Goal: Use online tool/utility: Utilize a website feature to perform a specific function

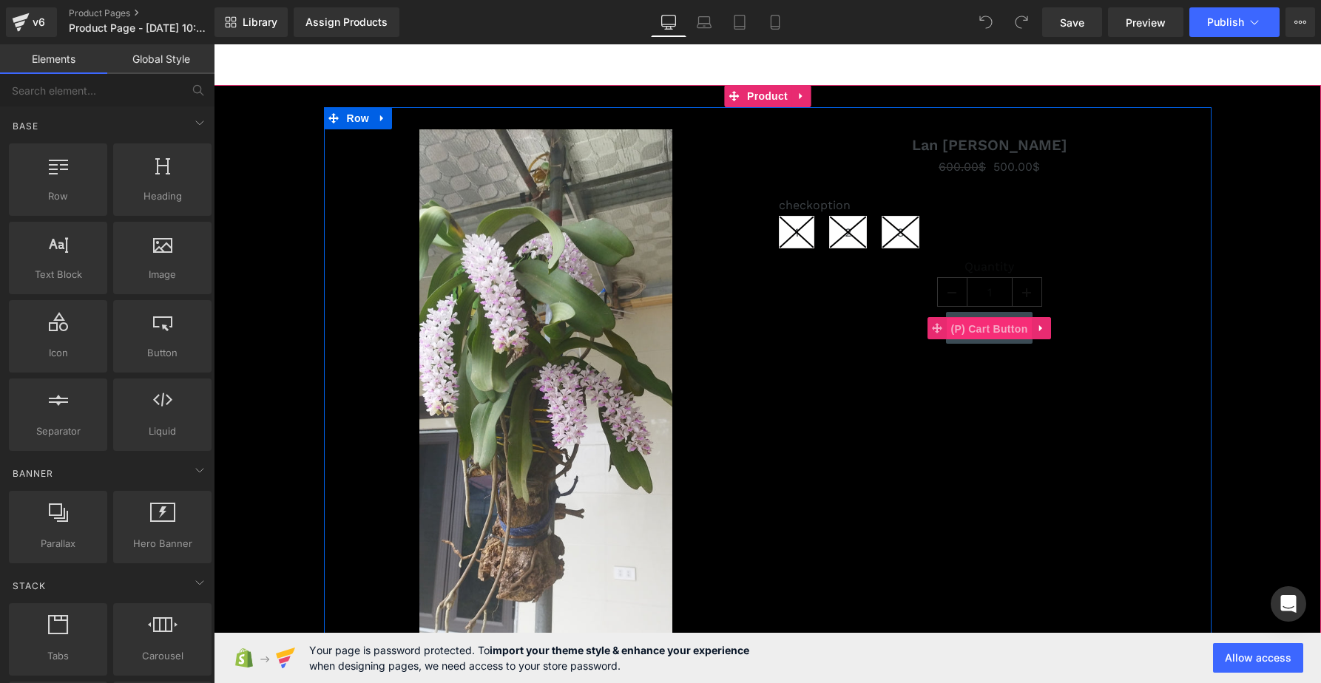
click at [952, 338] on span "(P) Cart Button" at bounding box center [989, 329] width 84 height 22
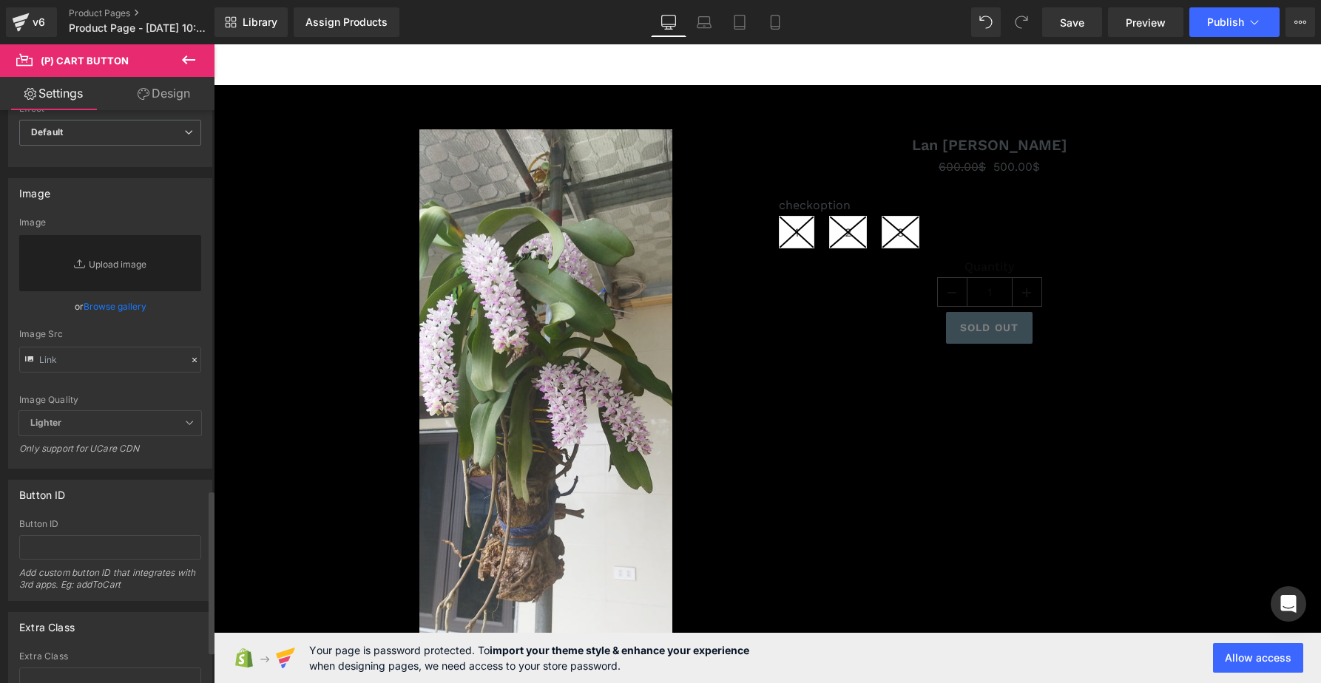
scroll to position [1445, 0]
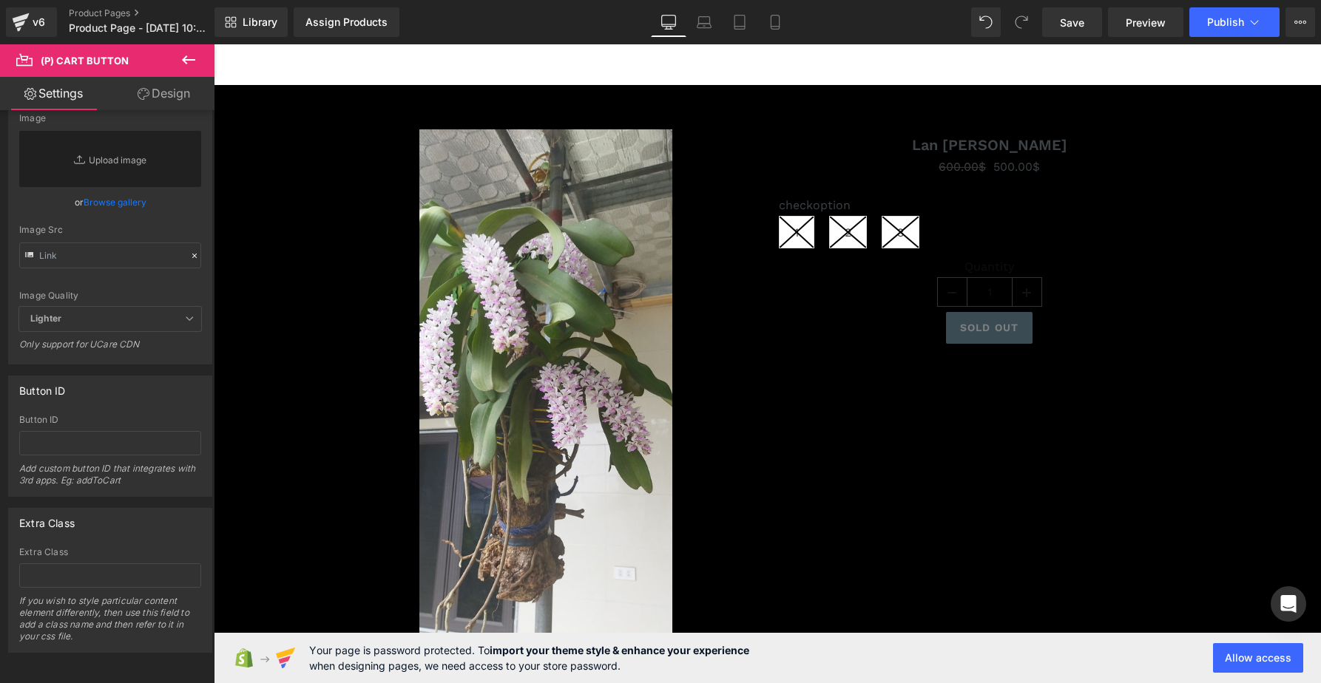
click at [152, 93] on link "Design" at bounding box center [163, 93] width 107 height 33
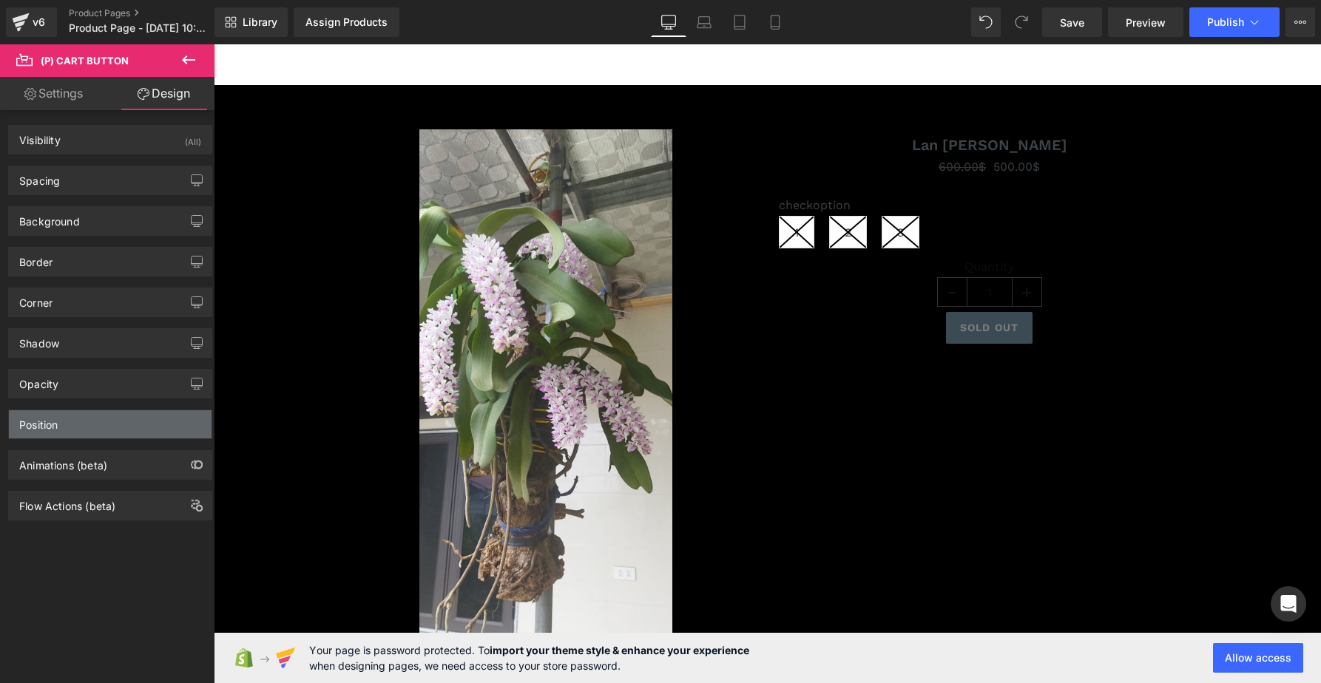
type input "#333333"
type input "100"
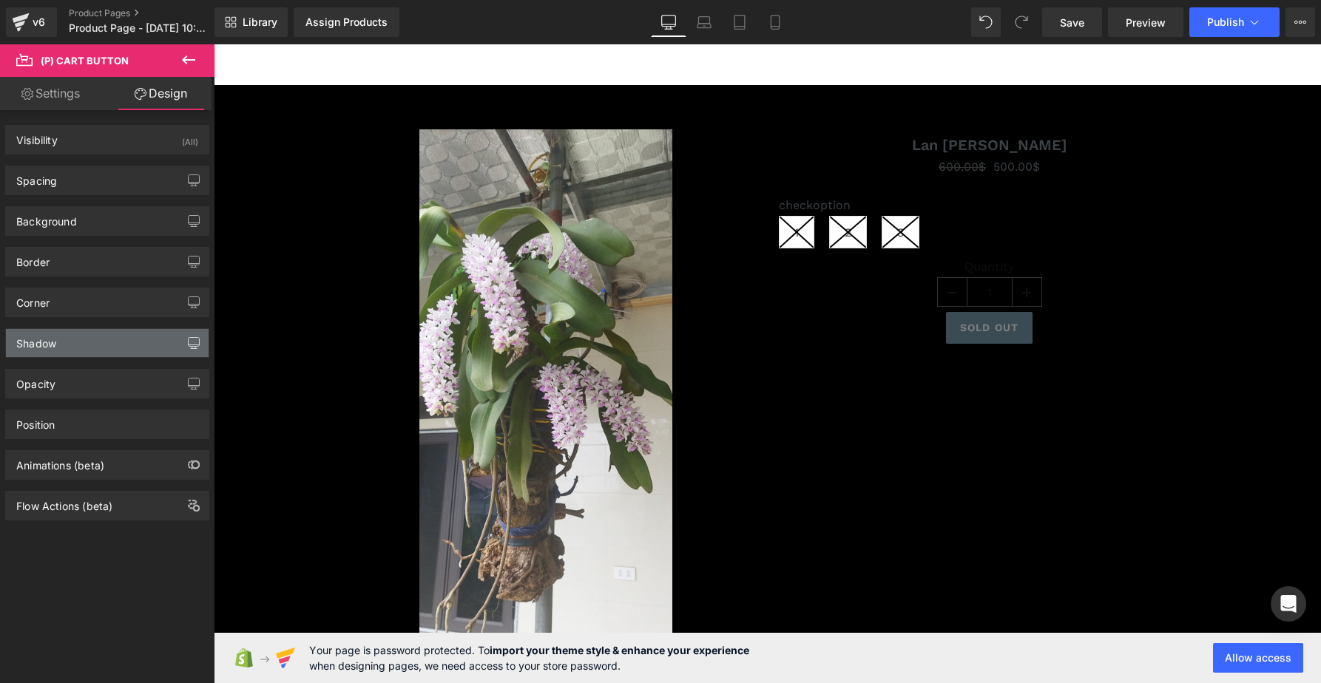
click at [182, 354] on button "button" at bounding box center [194, 343] width 24 height 28
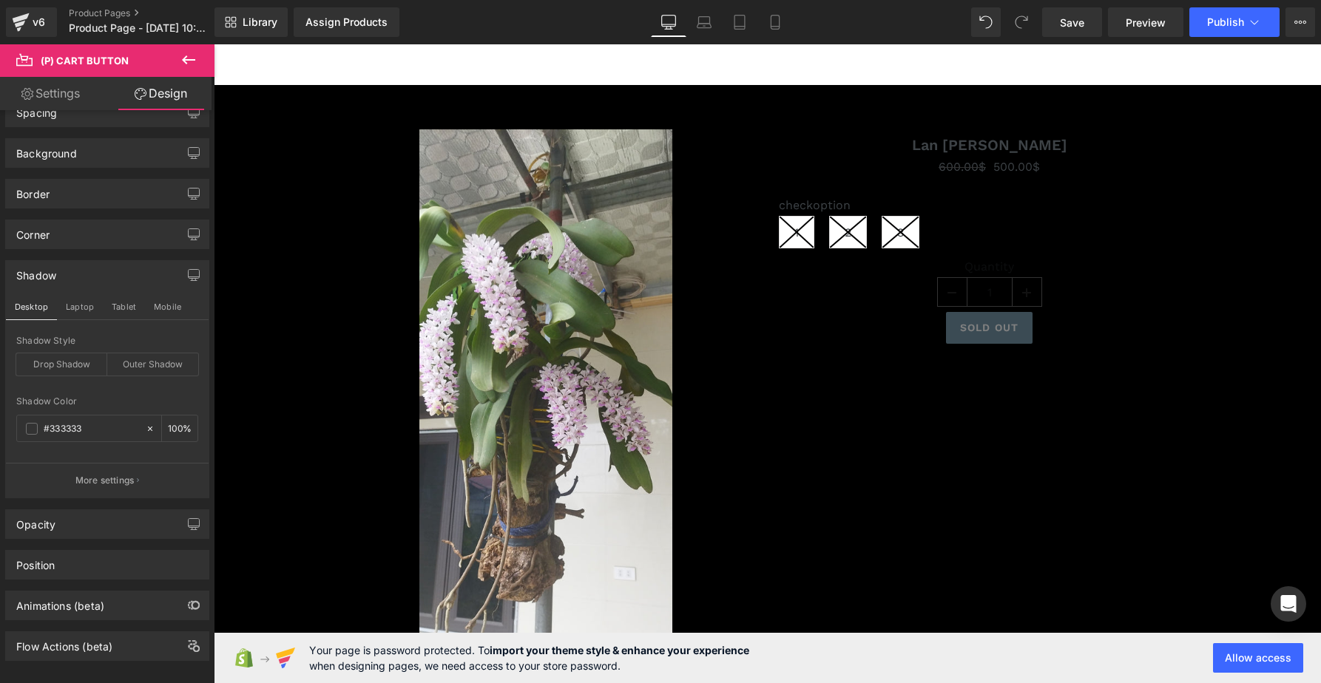
scroll to position [0, 0]
click at [66, 98] on link "Settings" at bounding box center [53, 93] width 107 height 33
type input "100"
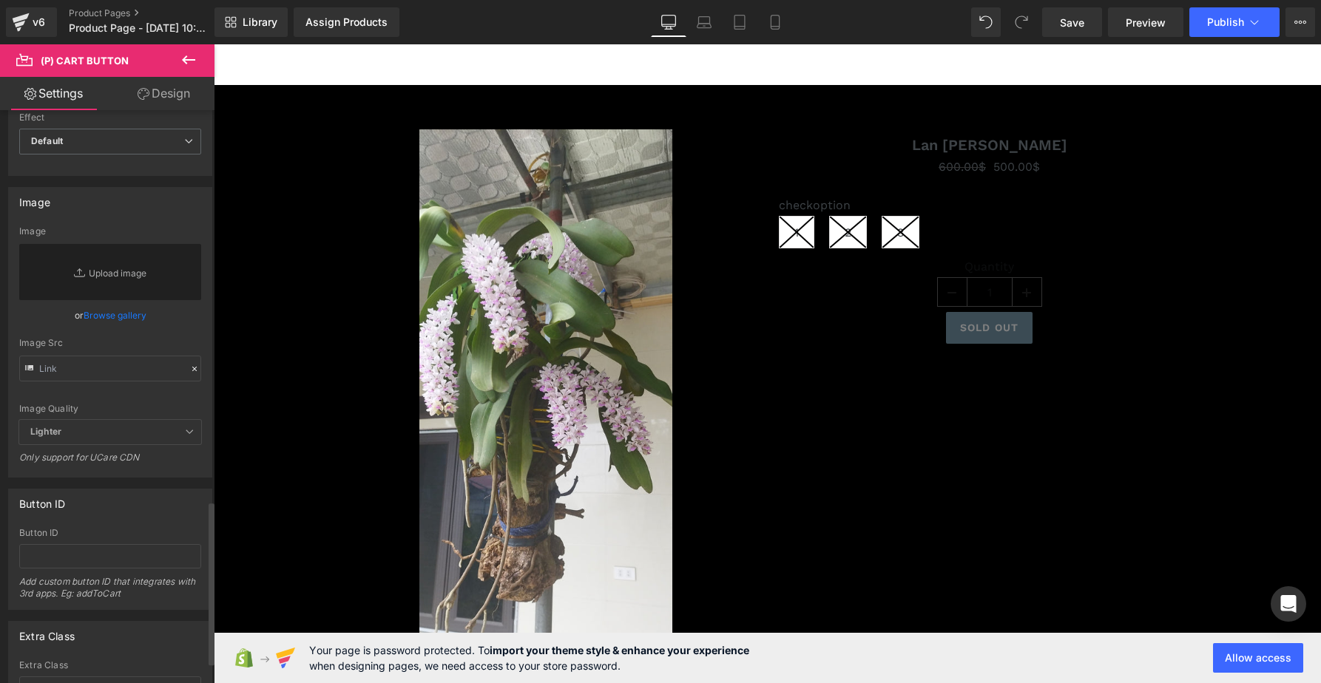
scroll to position [1445, 0]
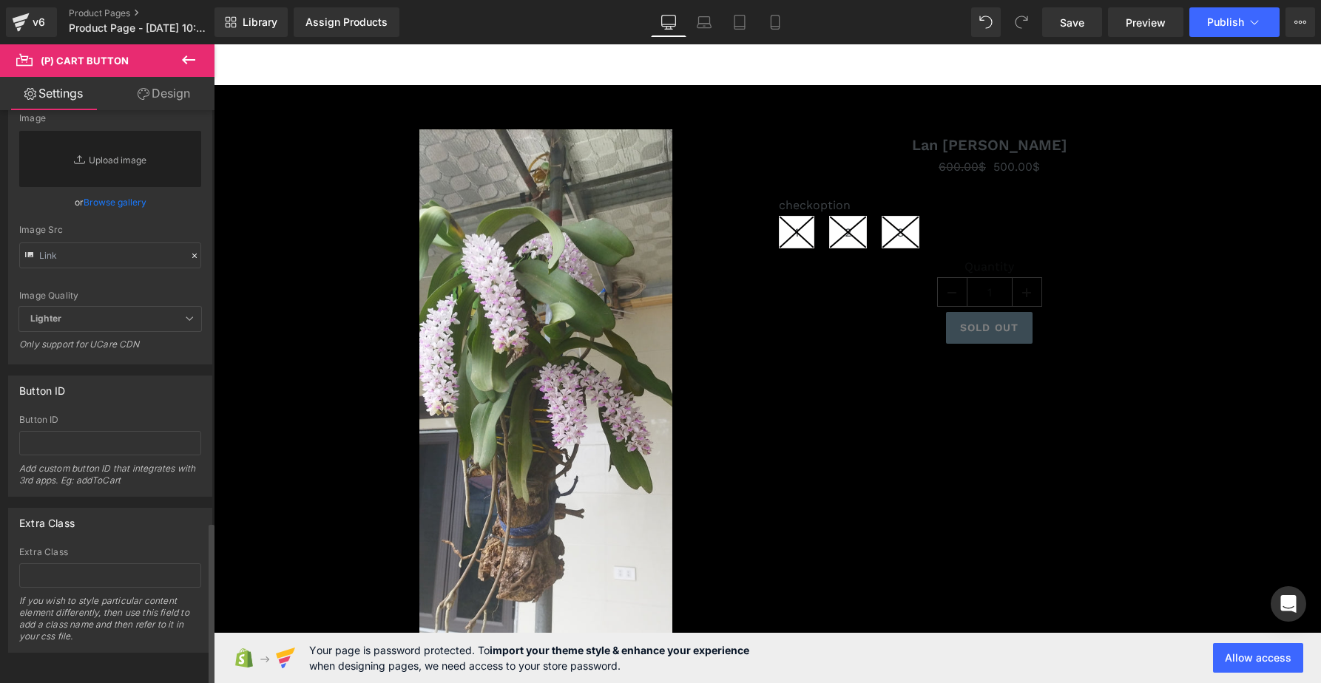
click at [176, 307] on span "Lighter" at bounding box center [110, 319] width 182 height 24
click at [180, 313] on span "Lighter" at bounding box center [110, 319] width 182 height 24
click at [806, 451] on div "Sale Off (P) Image (P) Image List Lan [PERSON_NAME] (P) Title 600.00$ 500.00$ (…" at bounding box center [767, 449] width 887 height 684
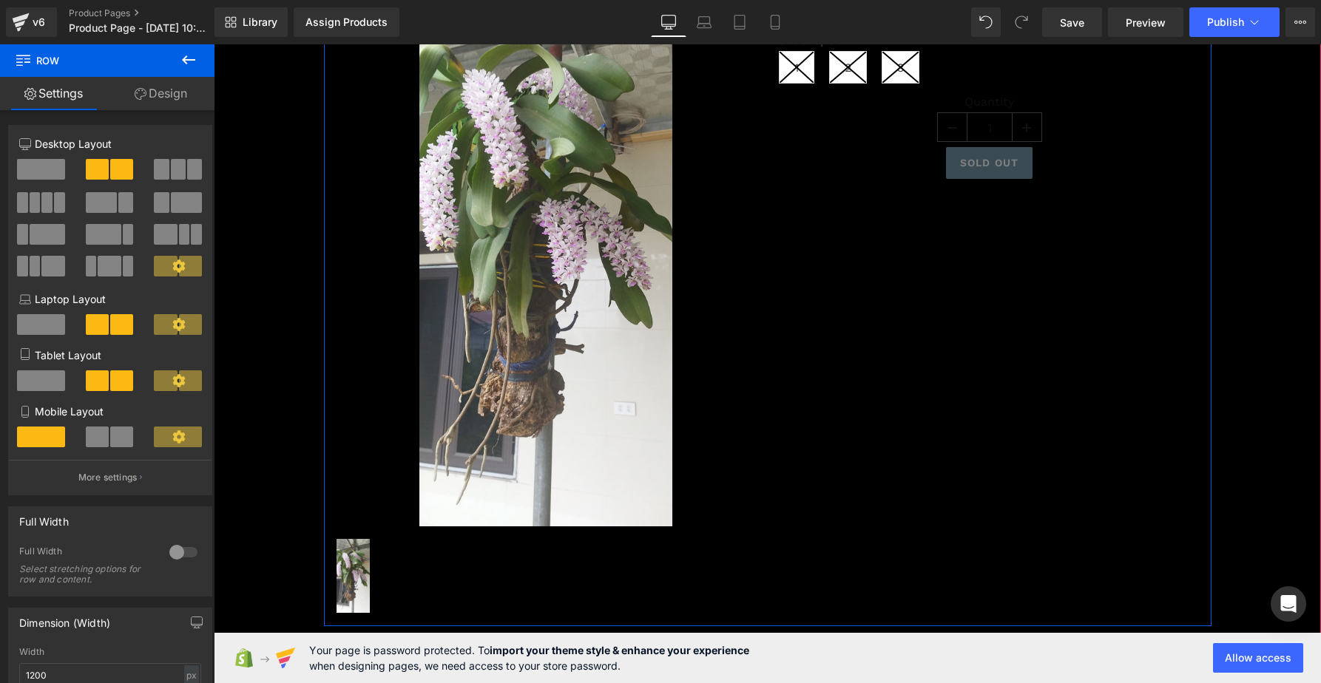
scroll to position [0, 0]
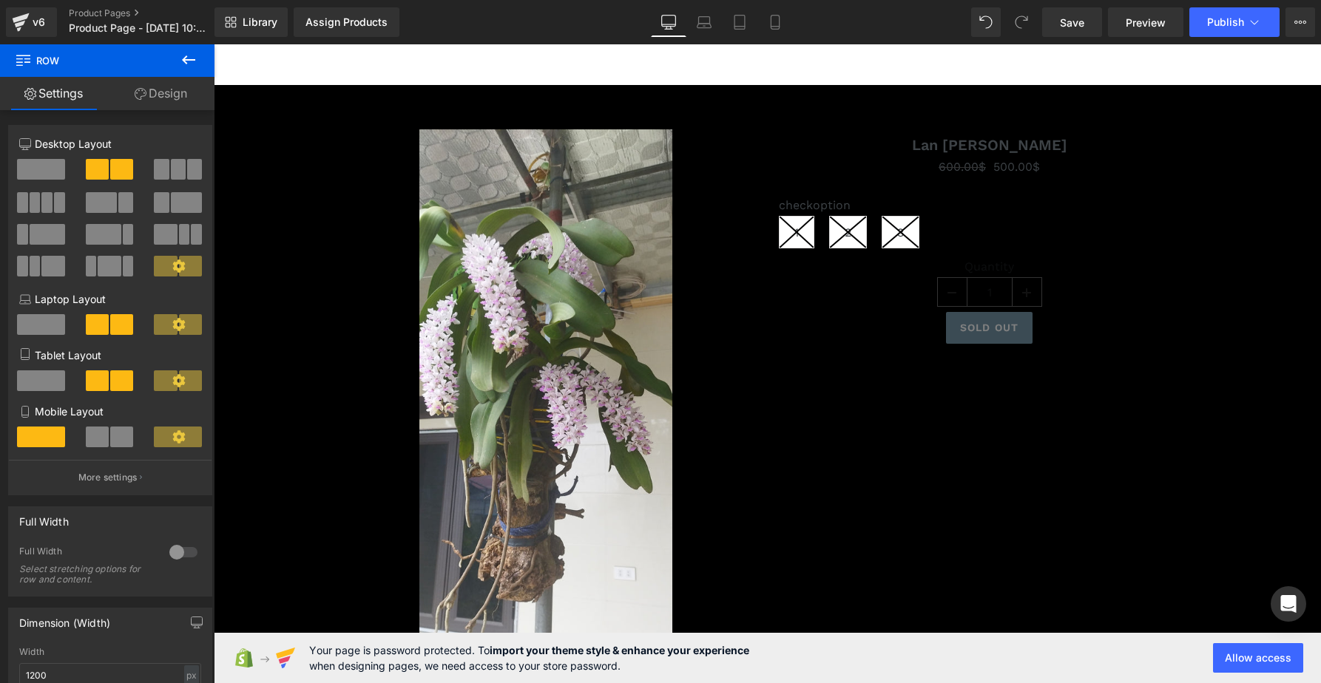
click at [194, 59] on icon at bounding box center [188, 59] width 13 height 9
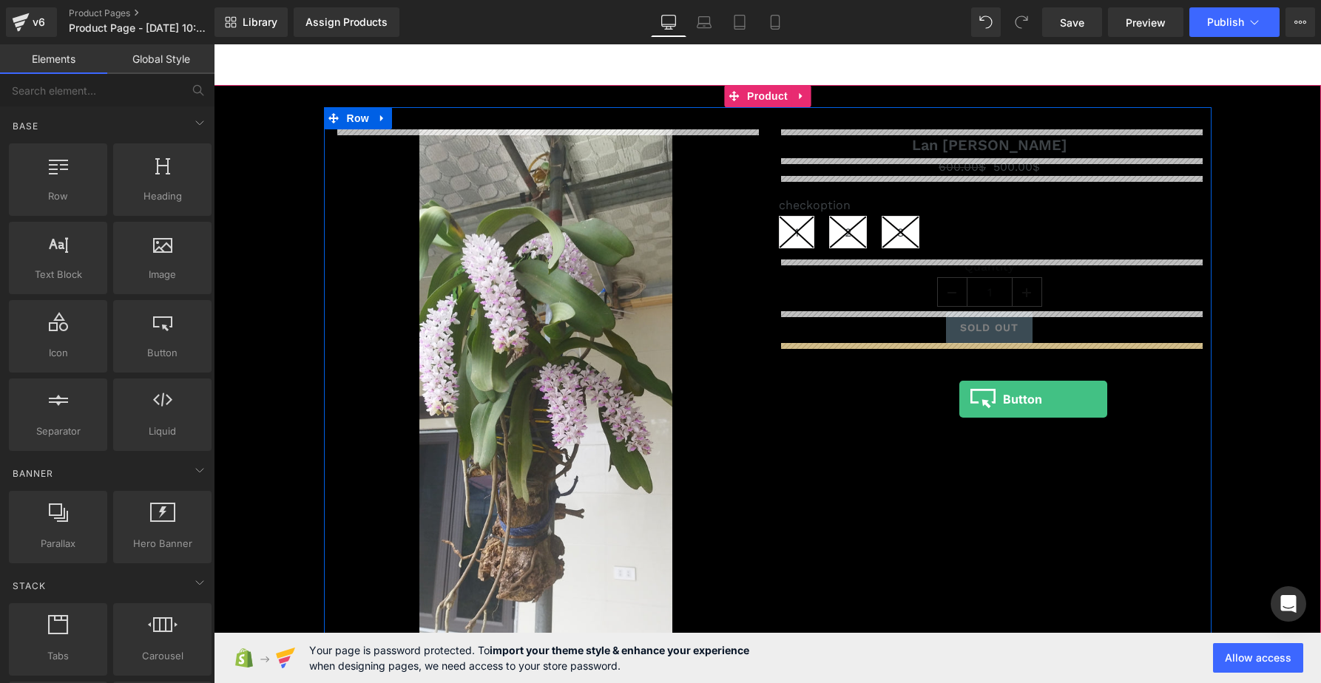
drag, startPoint x: 368, startPoint y: 377, endPoint x: 959, endPoint y: 399, distance: 592.0
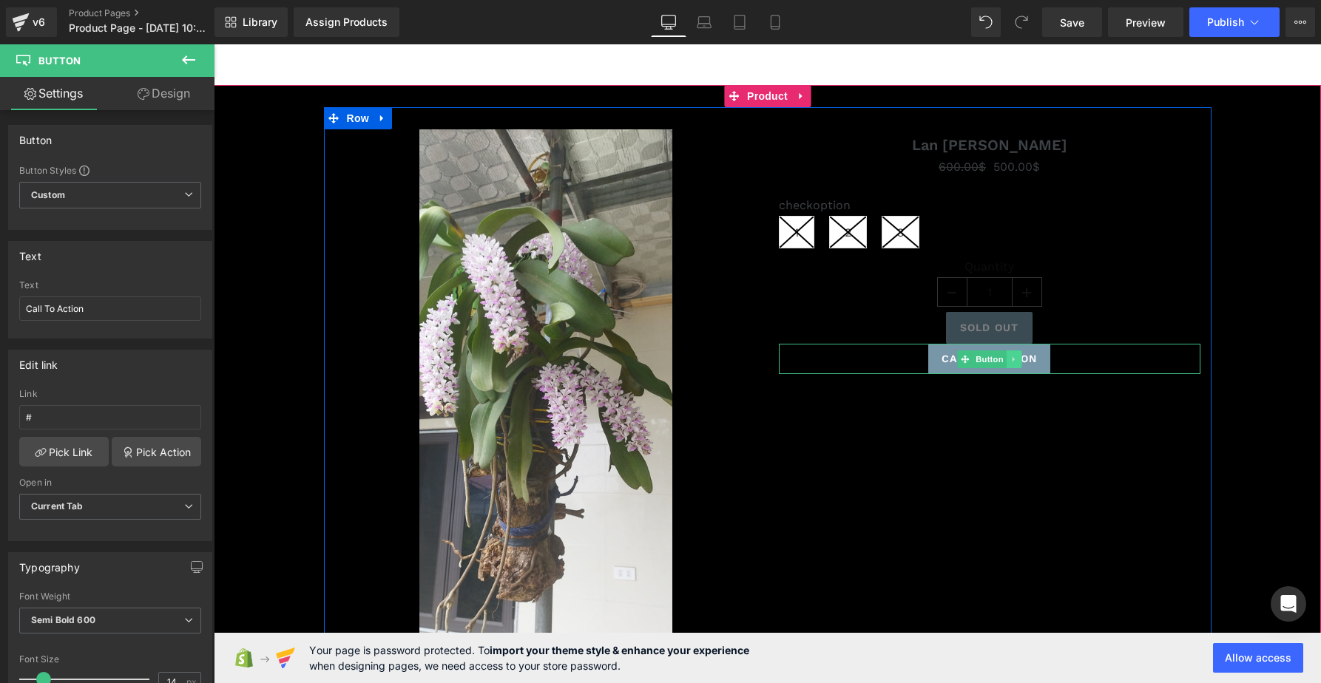
click at [1018, 356] on icon at bounding box center [1013, 359] width 8 height 9
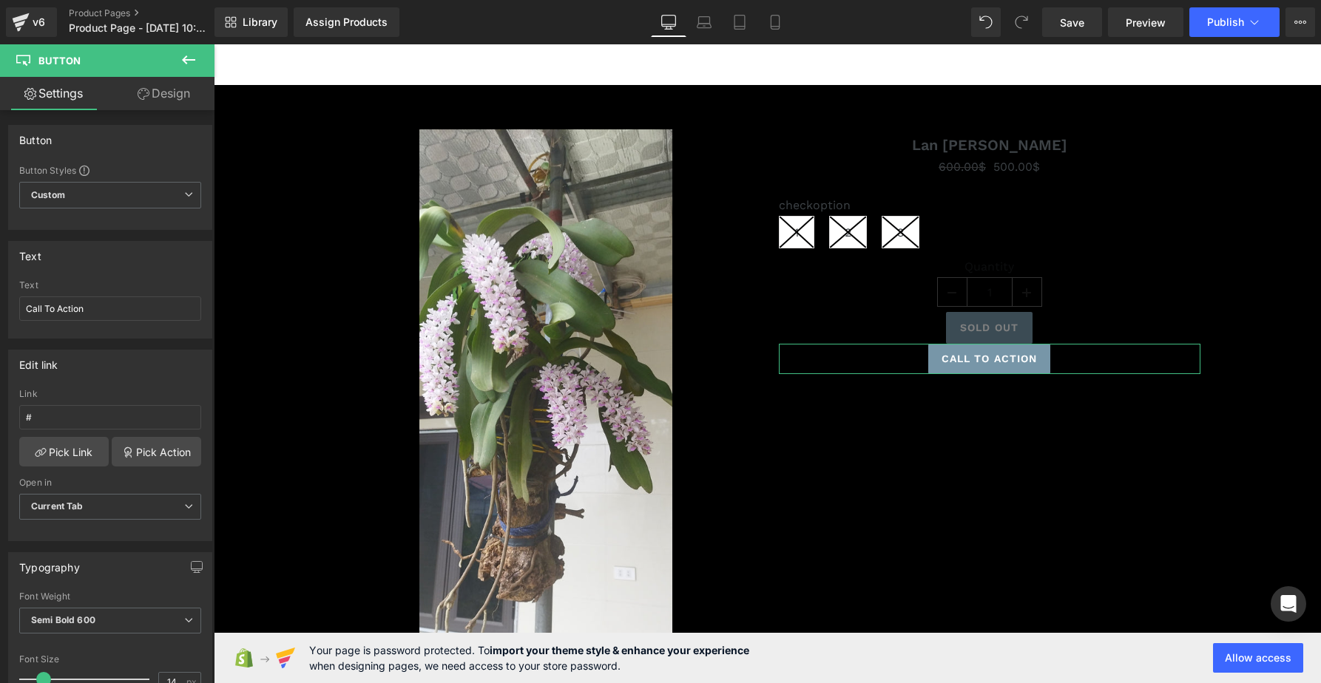
click at [166, 88] on link "Design" at bounding box center [163, 93] width 107 height 33
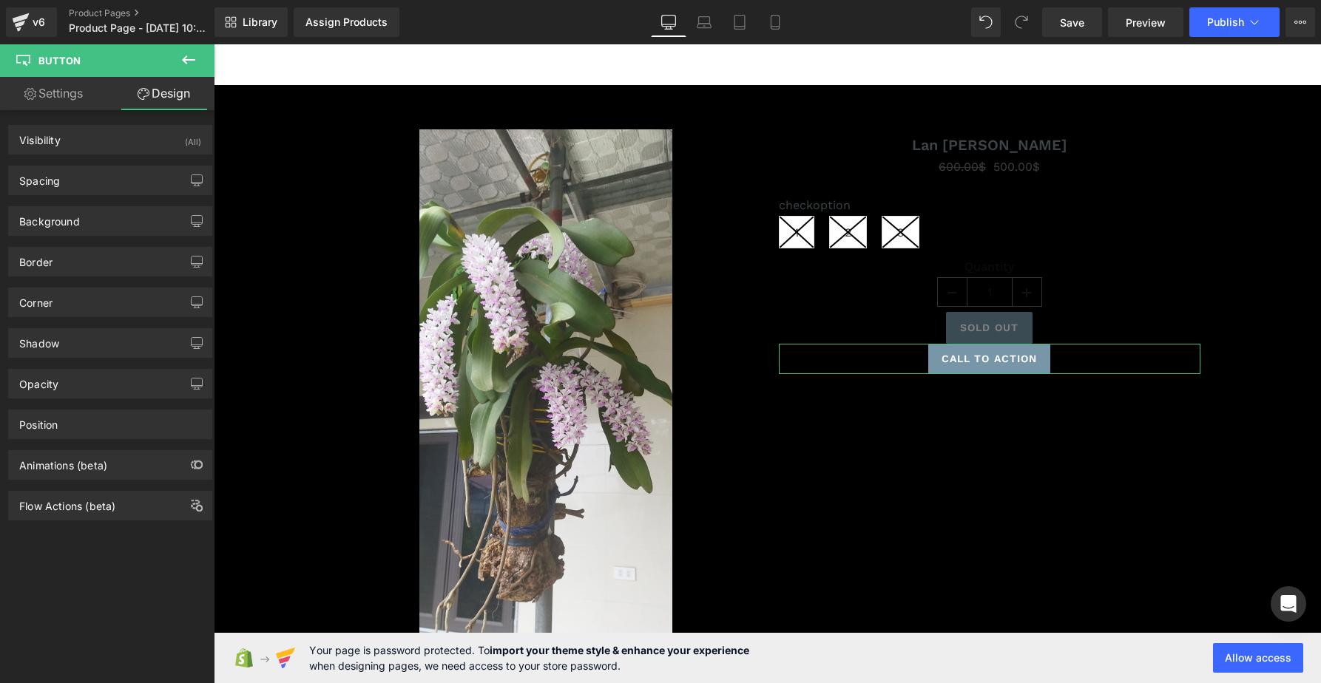
scroll to position [0, 3]
click at [128, 349] on div "Shadow" at bounding box center [107, 343] width 203 height 28
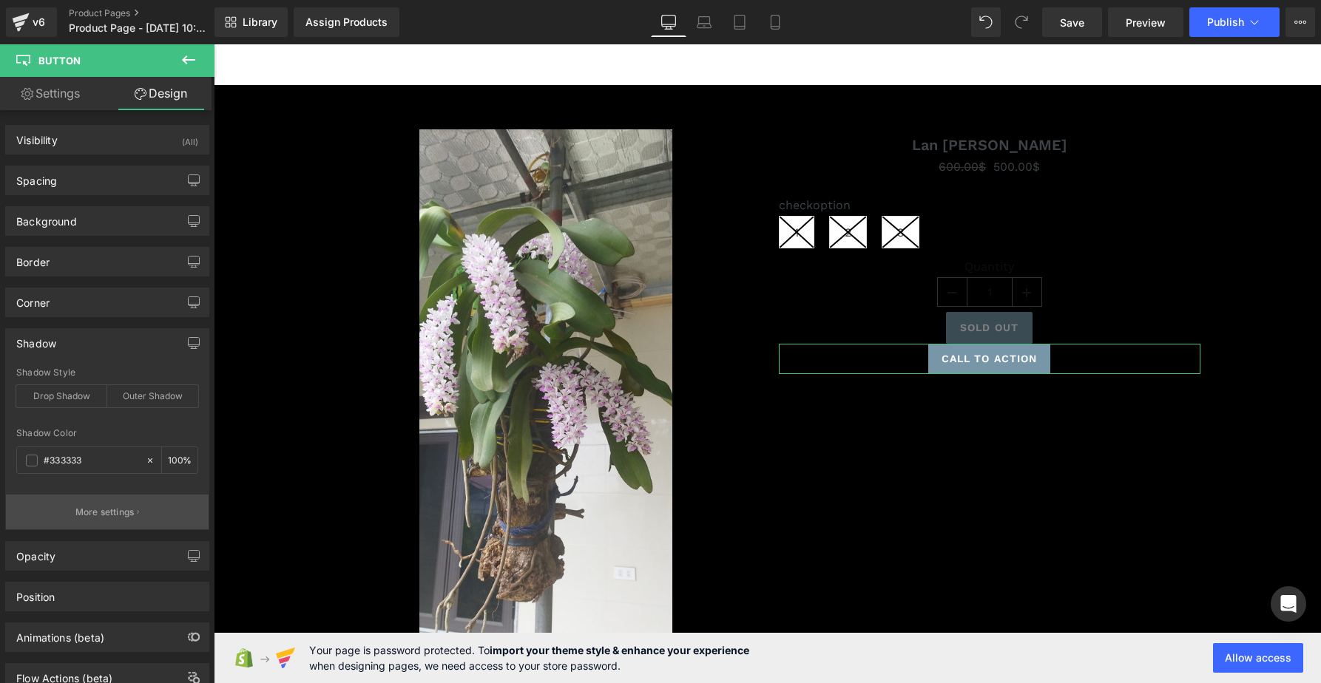
click at [129, 504] on button "More settings" at bounding box center [107, 512] width 203 height 35
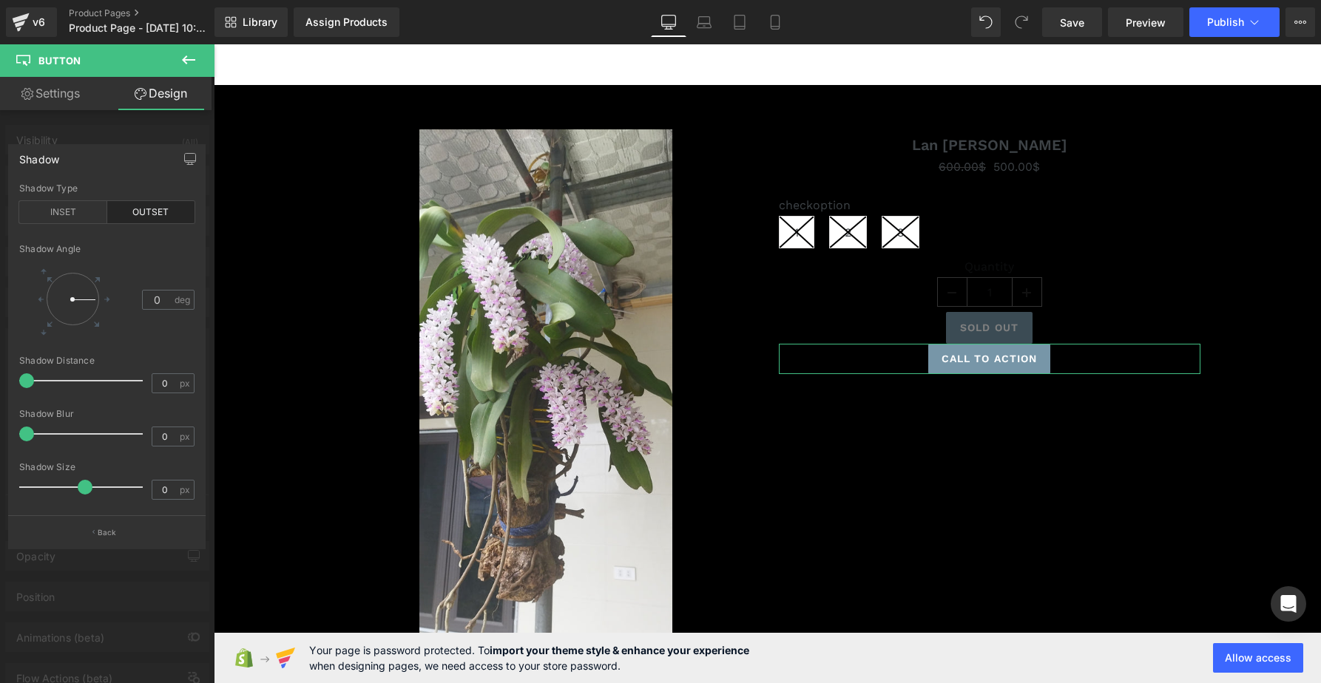
click at [65, 92] on link "Settings" at bounding box center [50, 93] width 107 height 33
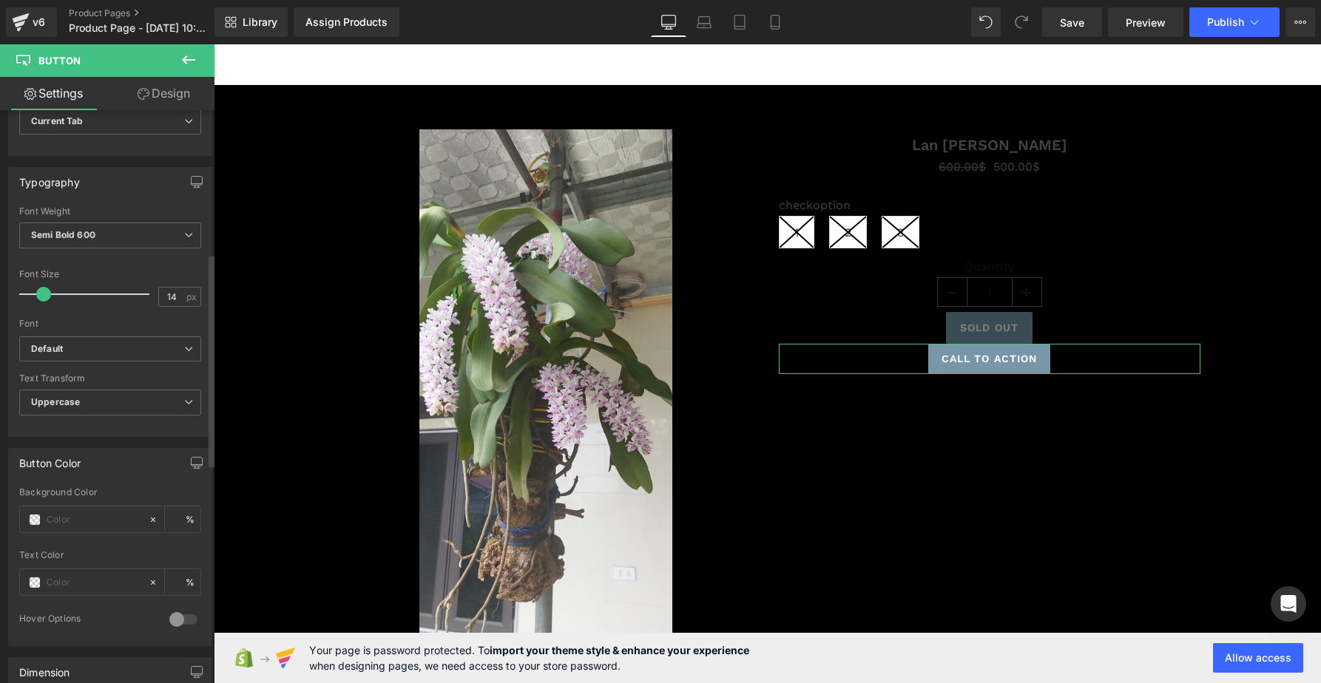
scroll to position [384, 0]
click at [121, 405] on span "Uppercase" at bounding box center [110, 404] width 182 height 26
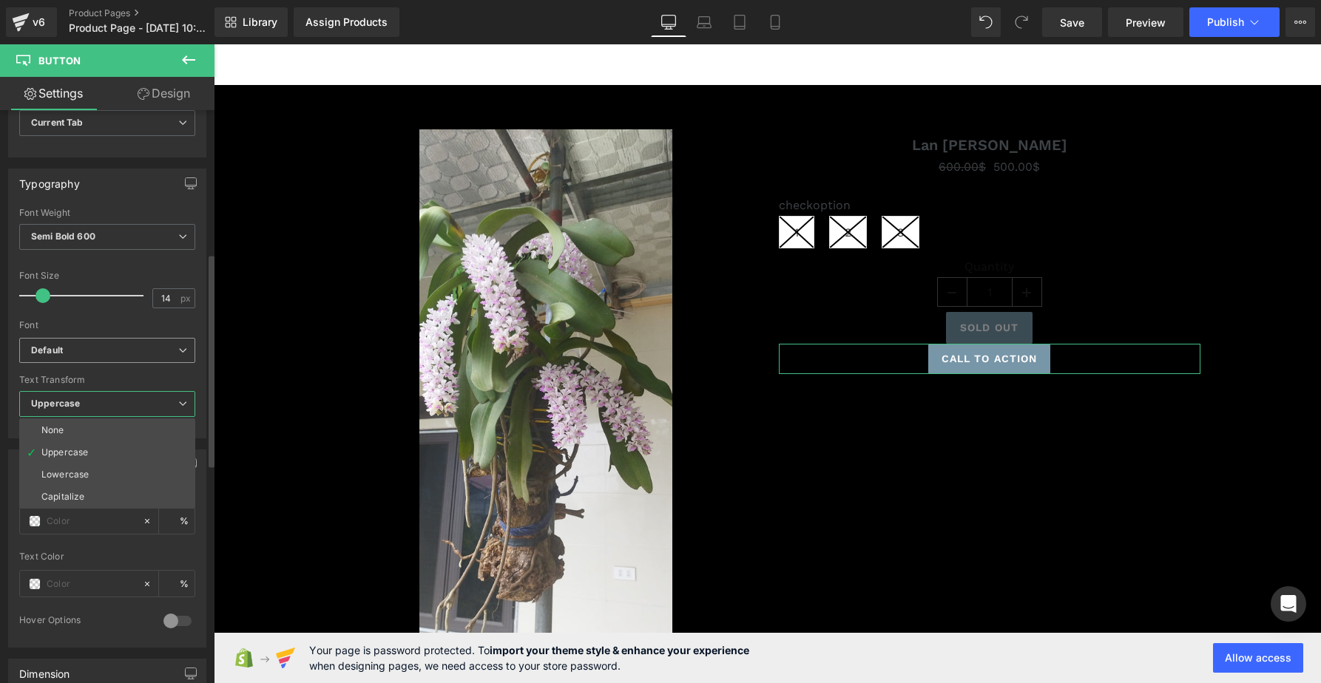
click at [122, 351] on b "Default" at bounding box center [104, 351] width 147 height 13
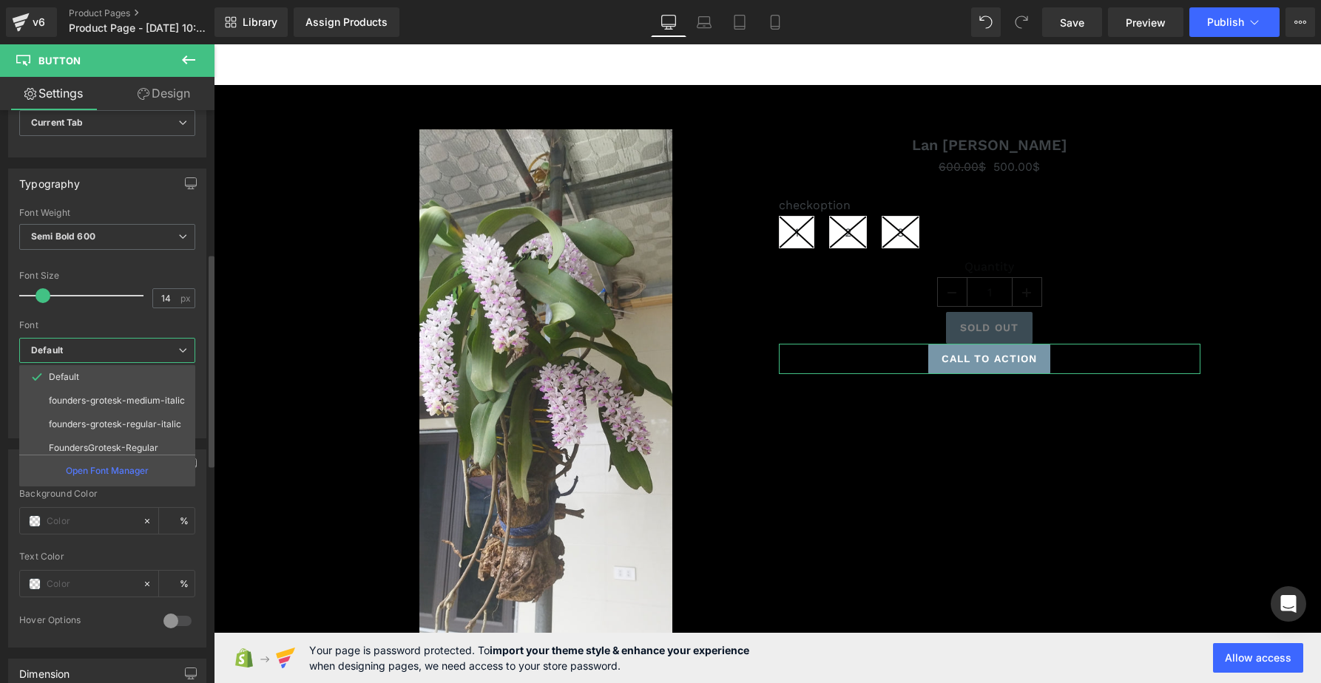
click at [122, 351] on b "Default" at bounding box center [104, 351] width 147 height 13
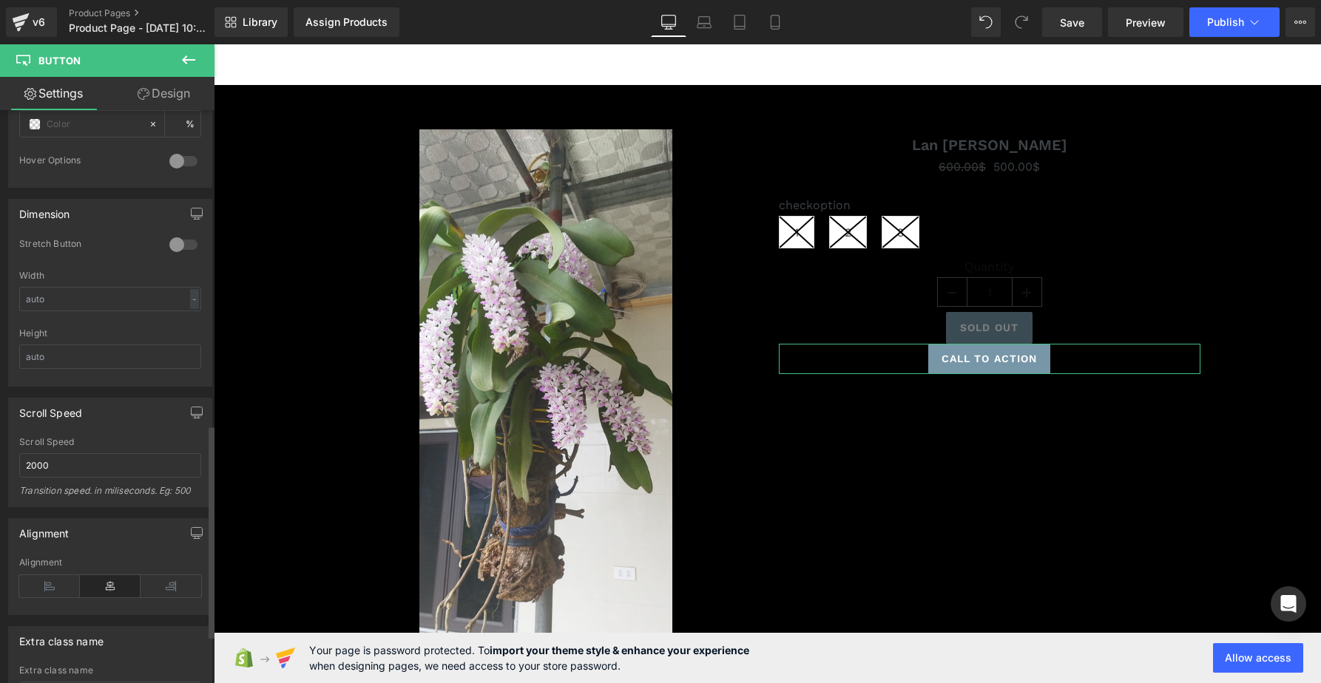
scroll to position [972, 0]
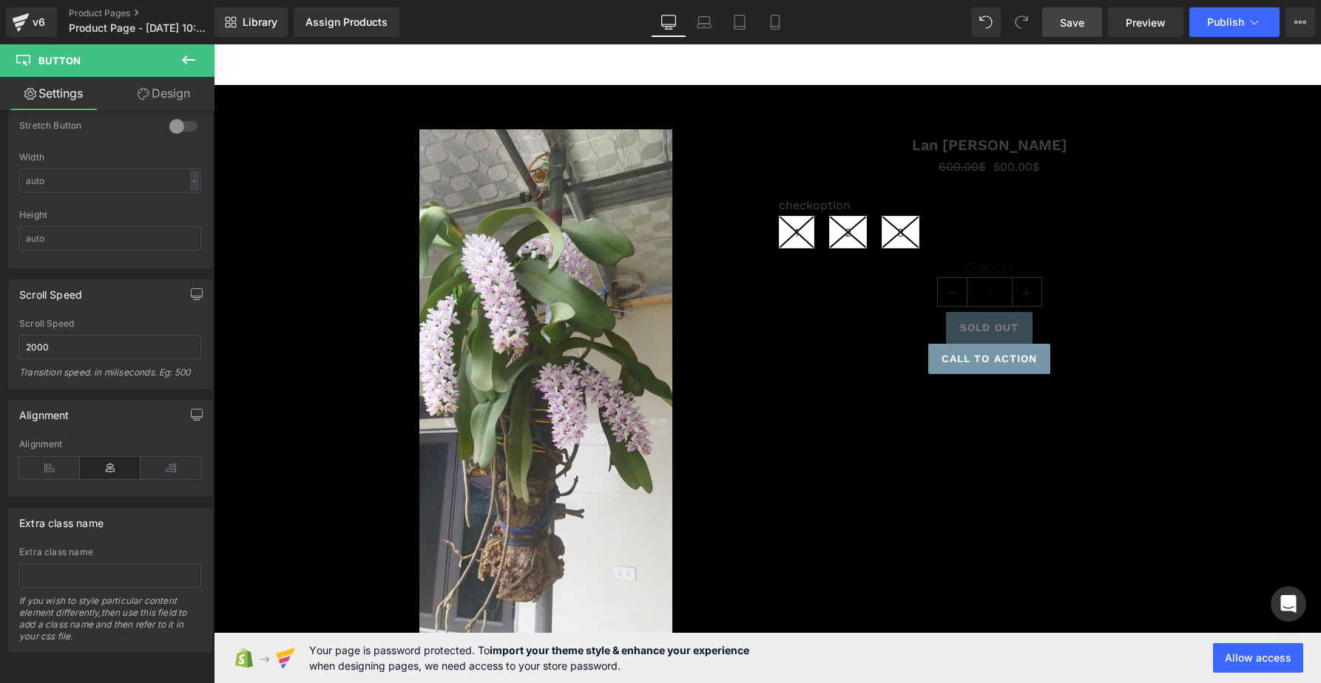
click at [1079, 27] on span "Save" at bounding box center [1072, 23] width 24 height 16
